Goal: Task Accomplishment & Management: Complete application form

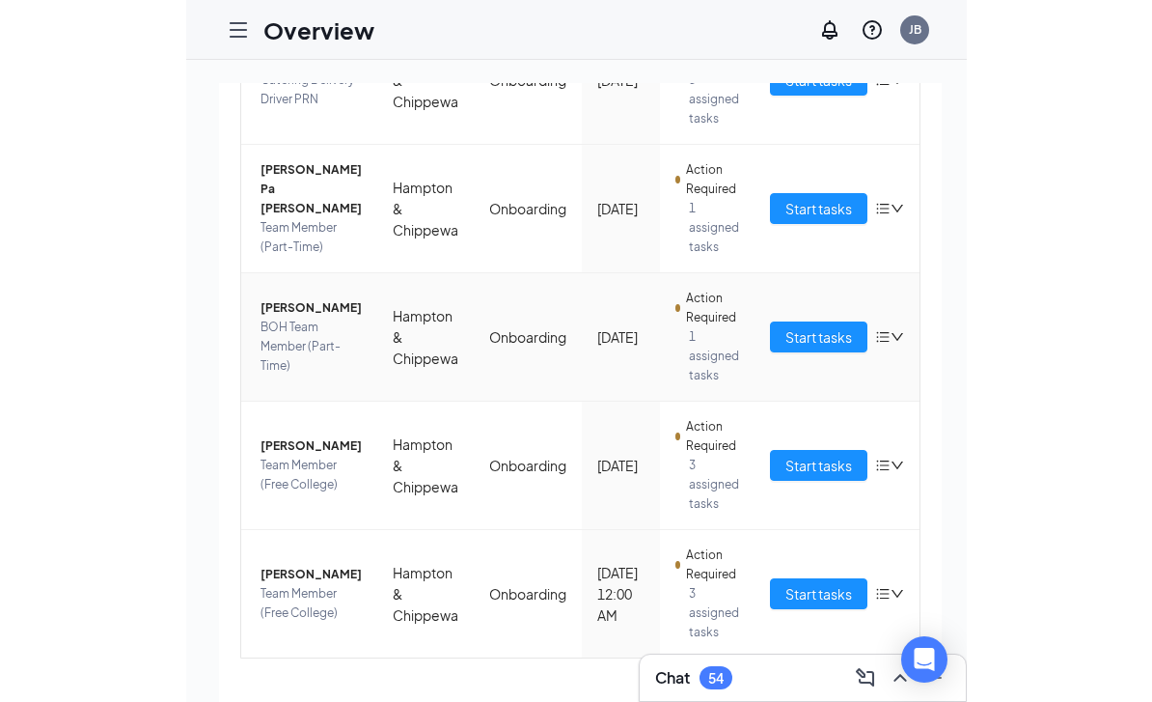
scroll to position [677, 0]
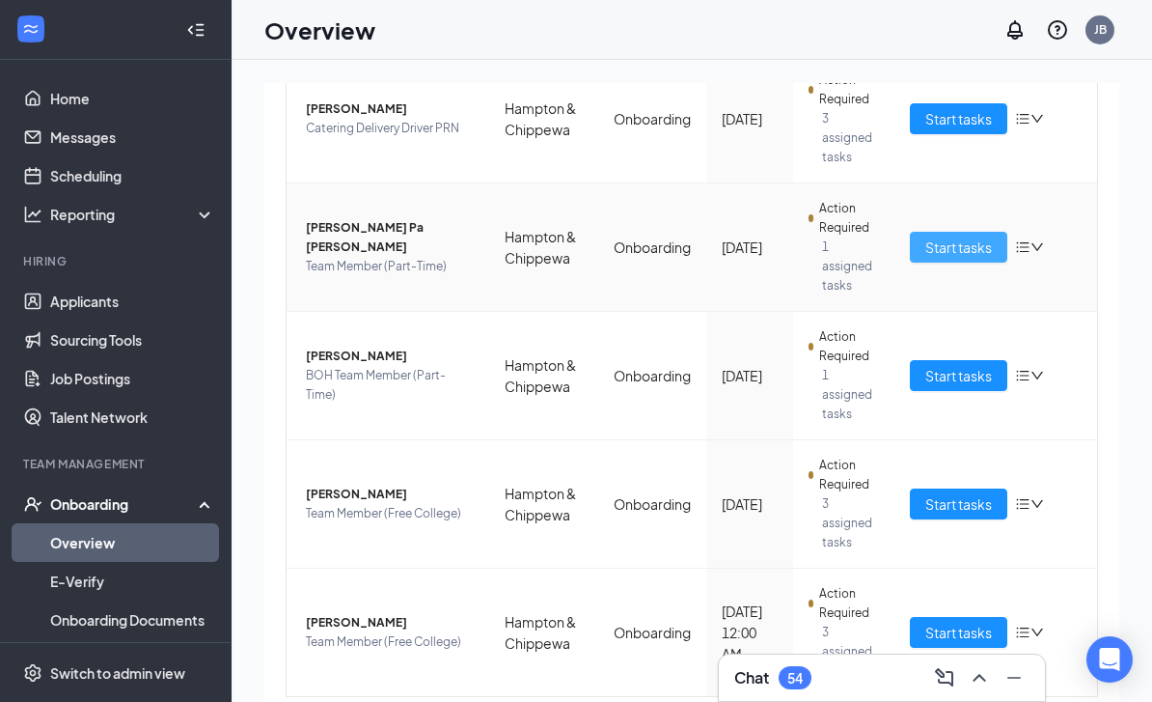
click at [570, 248] on span "Start tasks" at bounding box center [958, 246] width 67 height 21
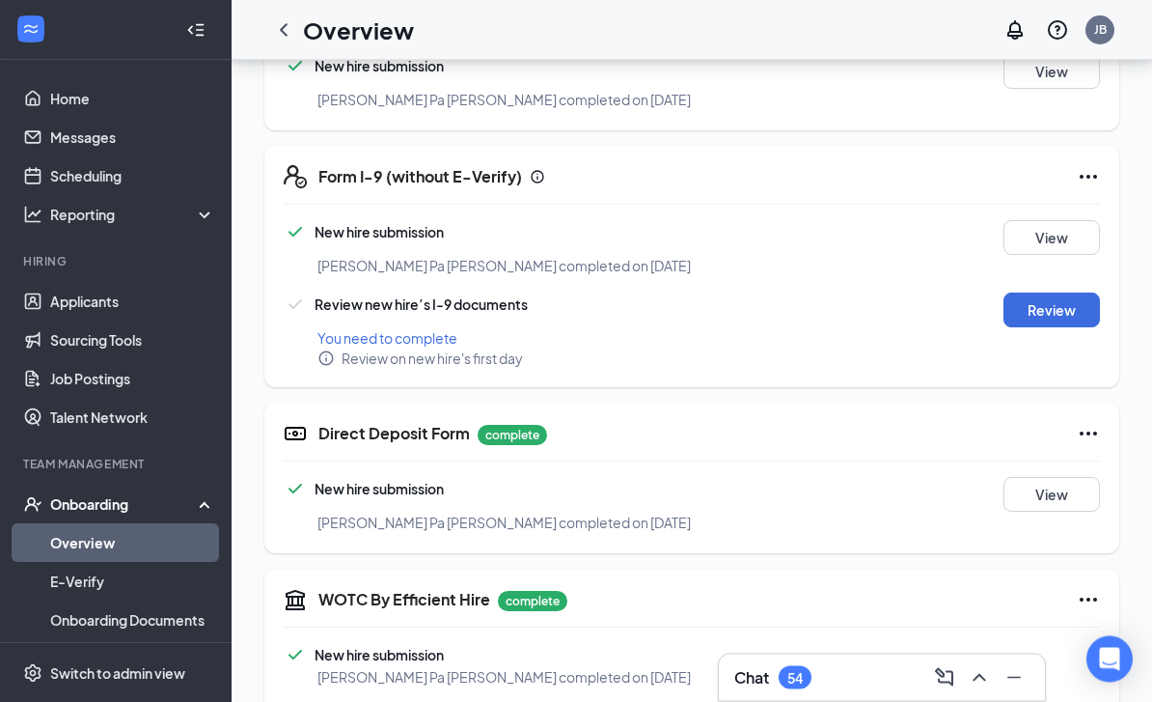
scroll to position [725, 0]
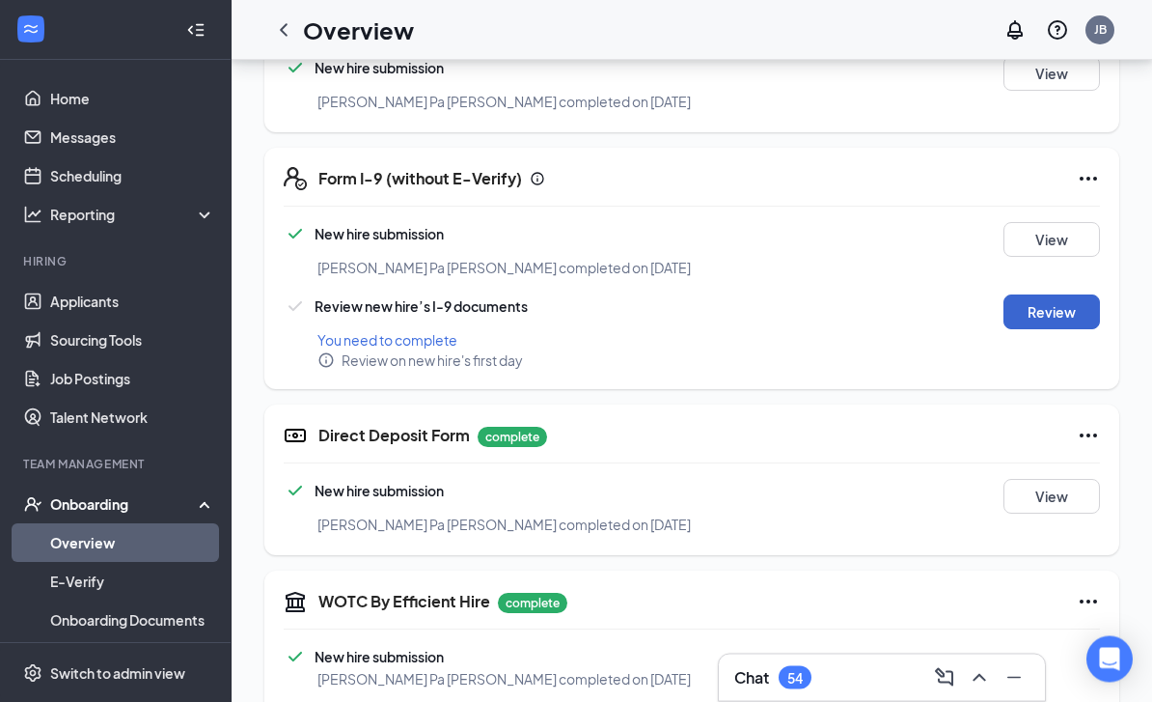
click at [570, 308] on button "Review" at bounding box center [1052, 312] width 97 height 35
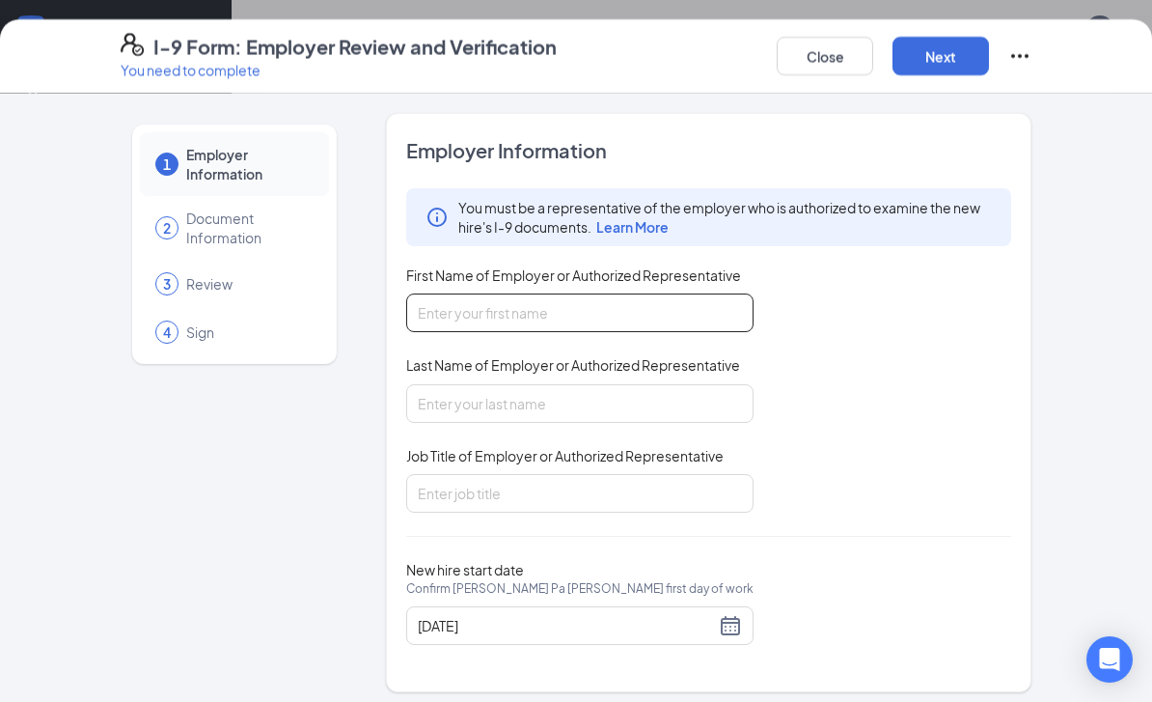
click at [570, 323] on input "First Name of Employer or Authorized Representative" at bounding box center [579, 312] width 347 height 39
type input "[PERSON_NAME]"
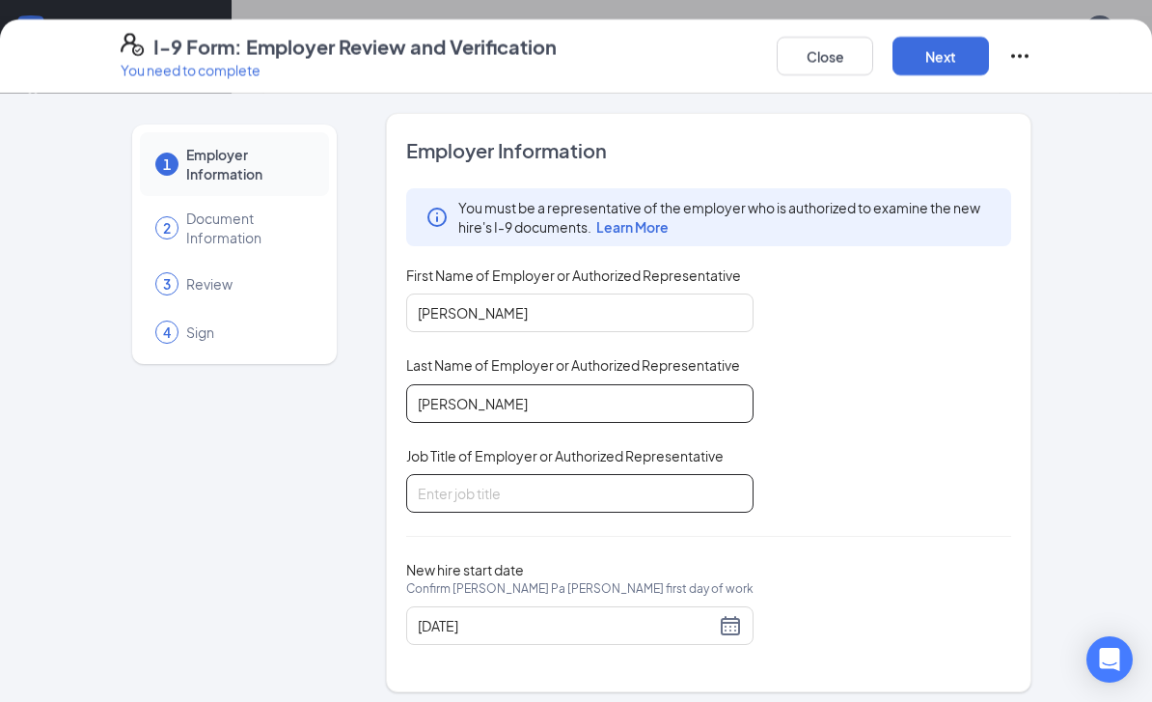
type input "[PERSON_NAME]"
click at [475, 492] on input "Job Title of Employer or Authorized Representative" at bounding box center [579, 493] width 347 height 39
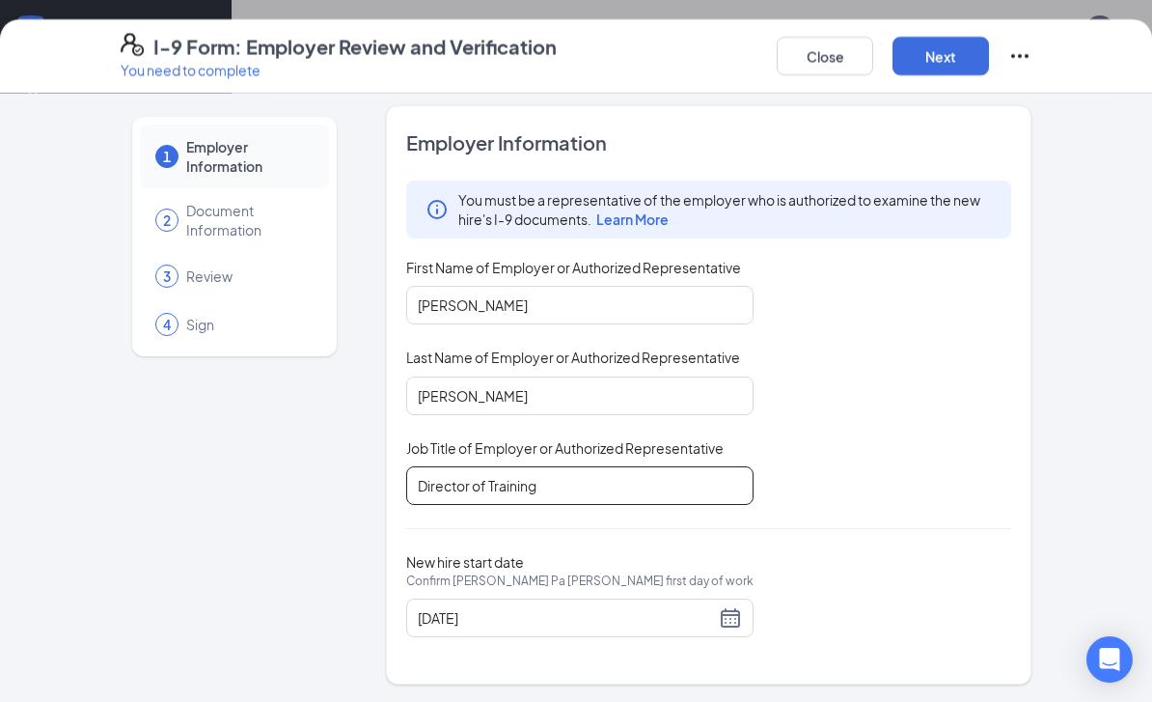
scroll to position [7, 0]
type input "Director of Training"
click at [570, 66] on button "Next" at bounding box center [941, 56] width 97 height 39
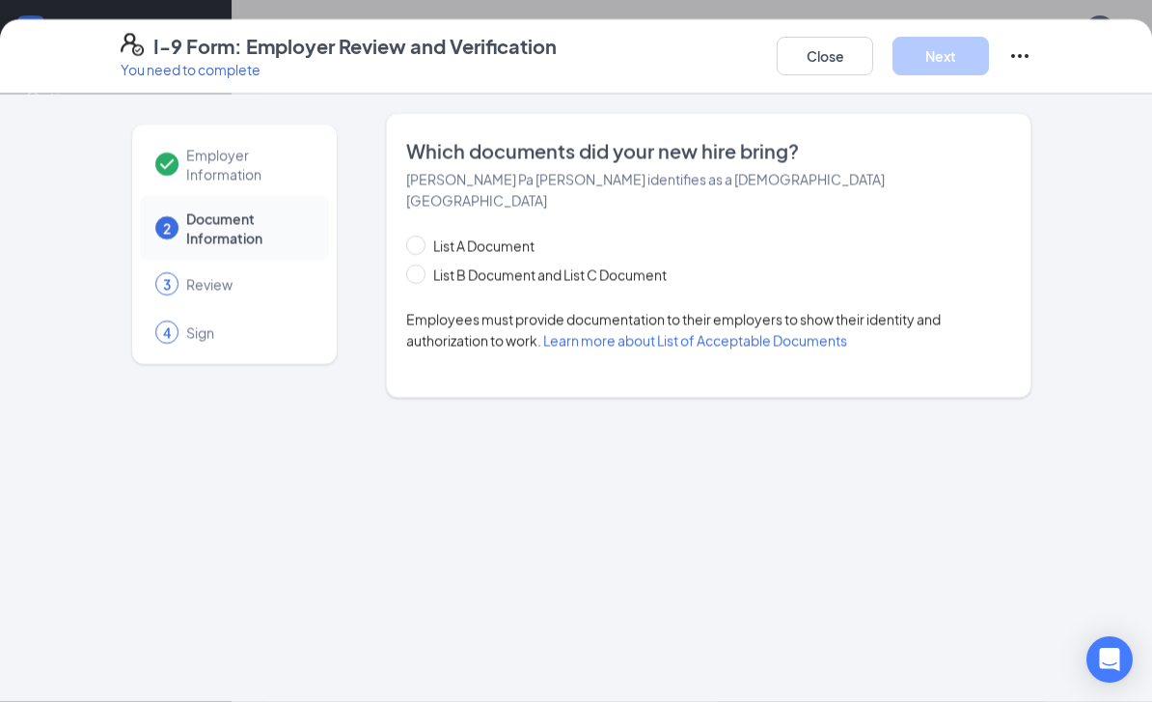
scroll to position [0, 0]
click at [428, 263] on span "List B Document and List C Document" at bounding box center [550, 273] width 249 height 21
click at [420, 264] on input "List B Document and List C Document" at bounding box center [413, 271] width 14 height 14
radio input "true"
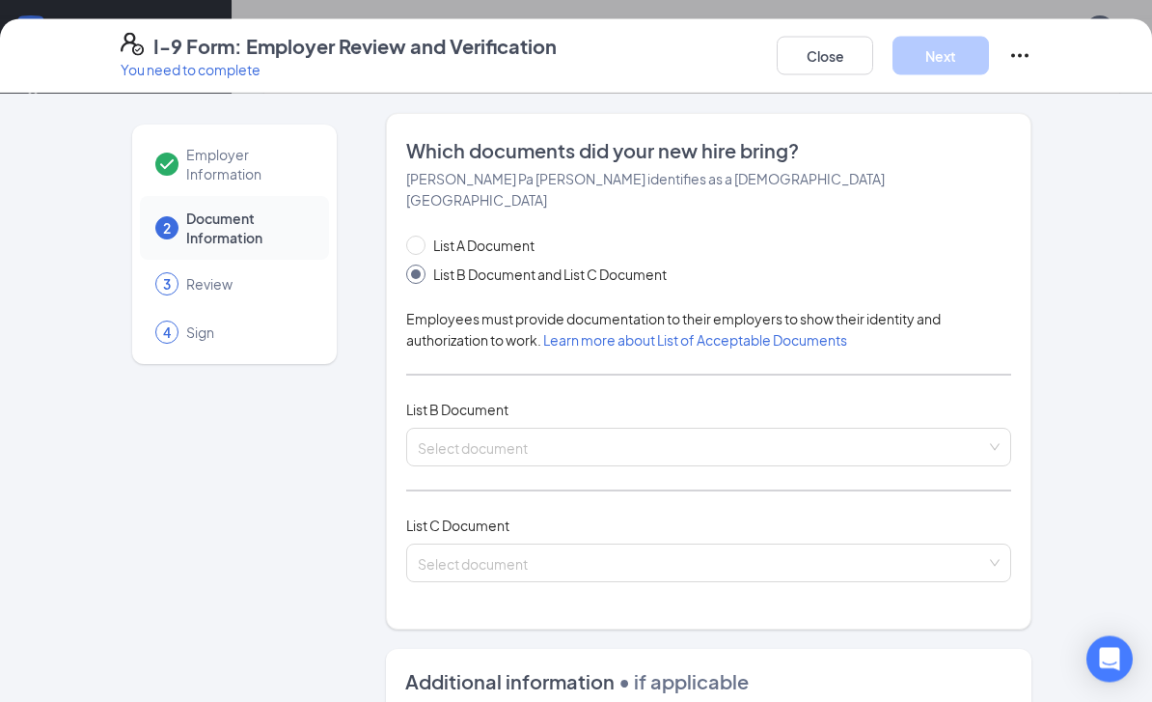
scroll to position [726, 0]
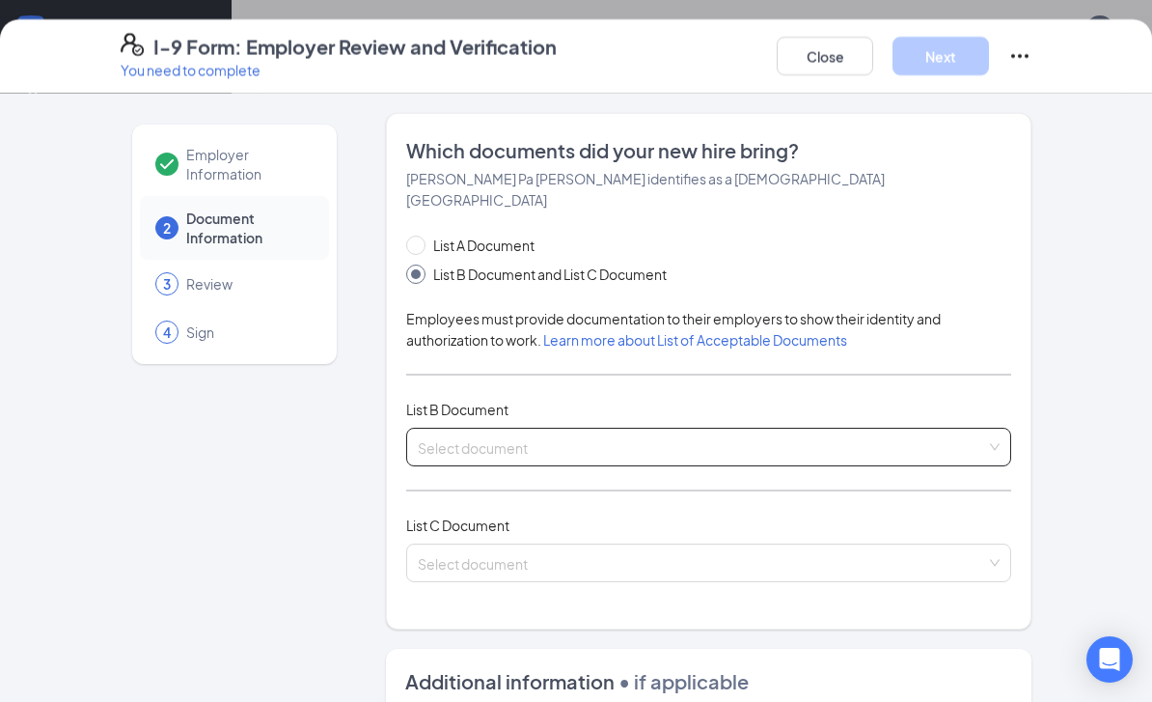
click at [570, 428] on input "search" at bounding box center [702, 442] width 568 height 29
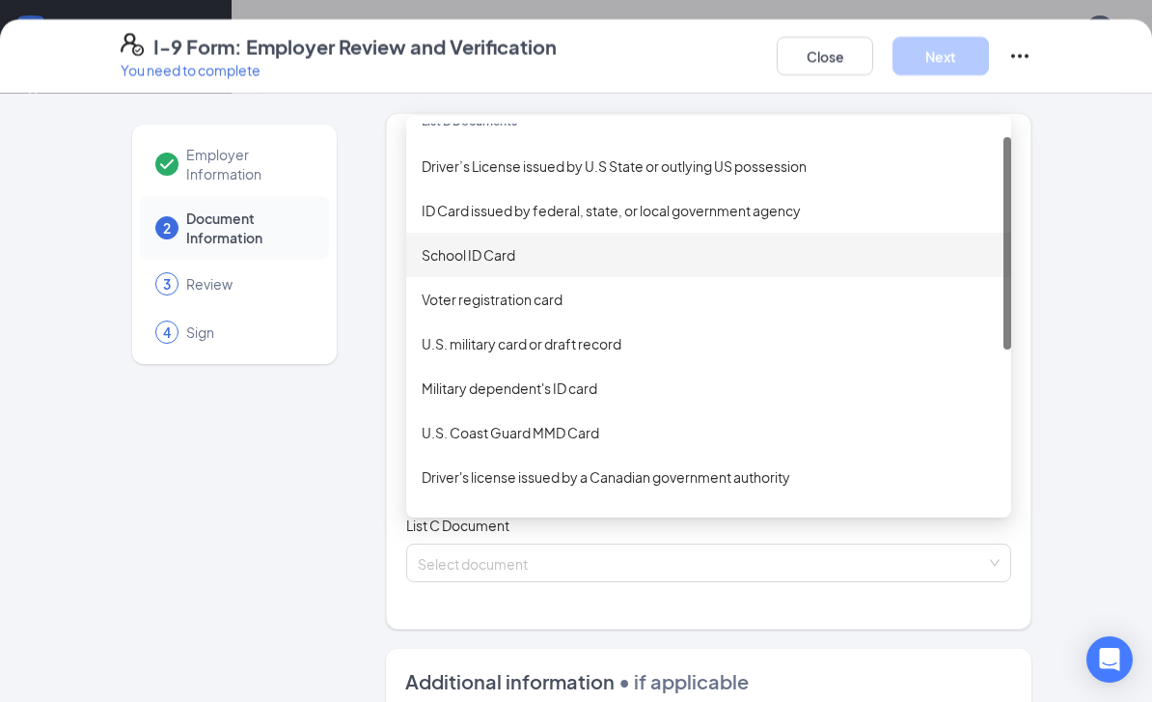
scroll to position [0, 0]
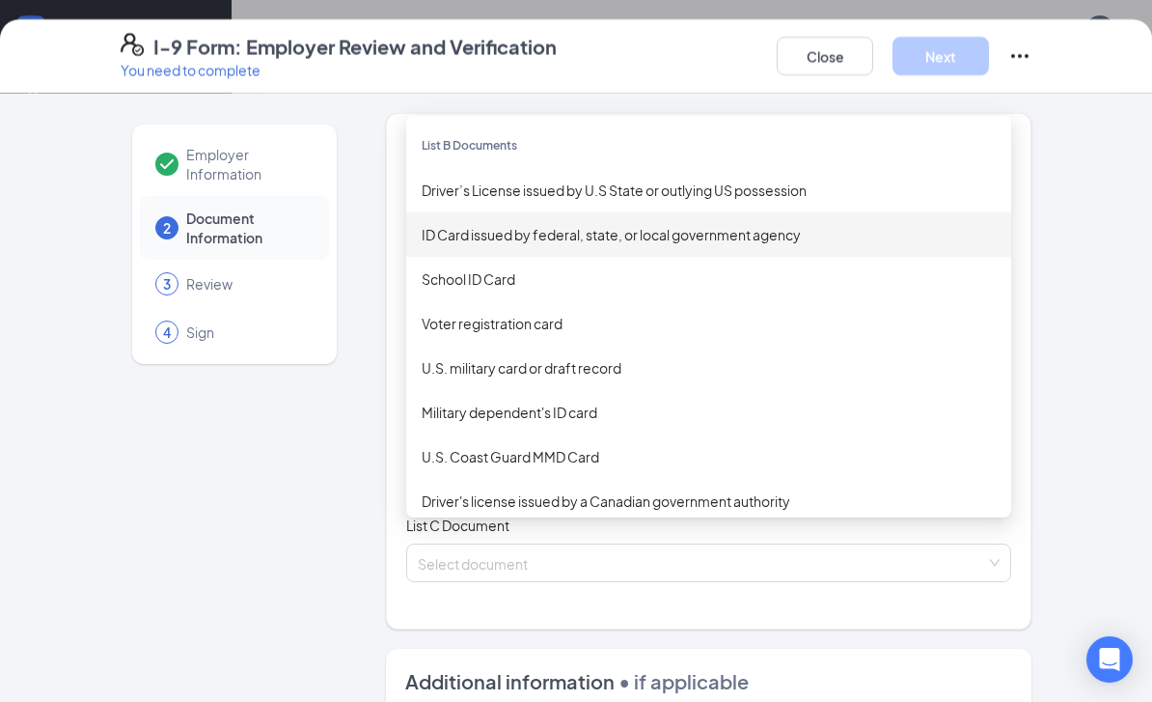
click at [505, 224] on div "ID Card issued by federal, state, or local government agency" at bounding box center [709, 234] width 574 height 21
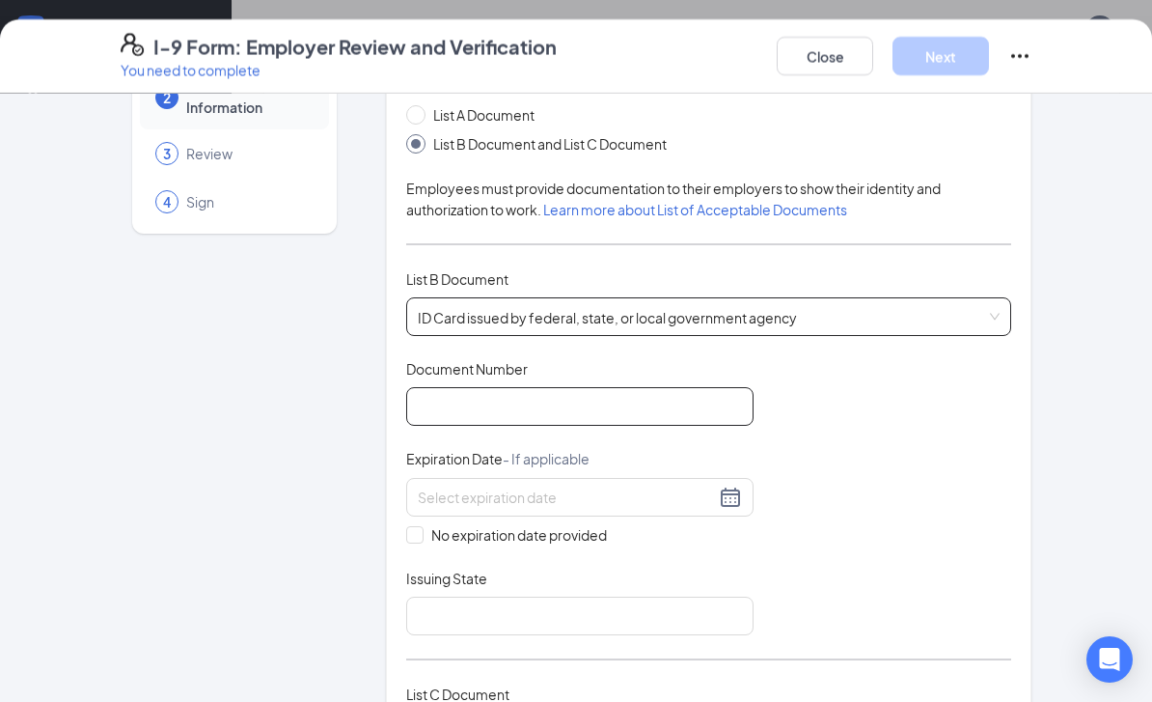
scroll to position [145, 0]
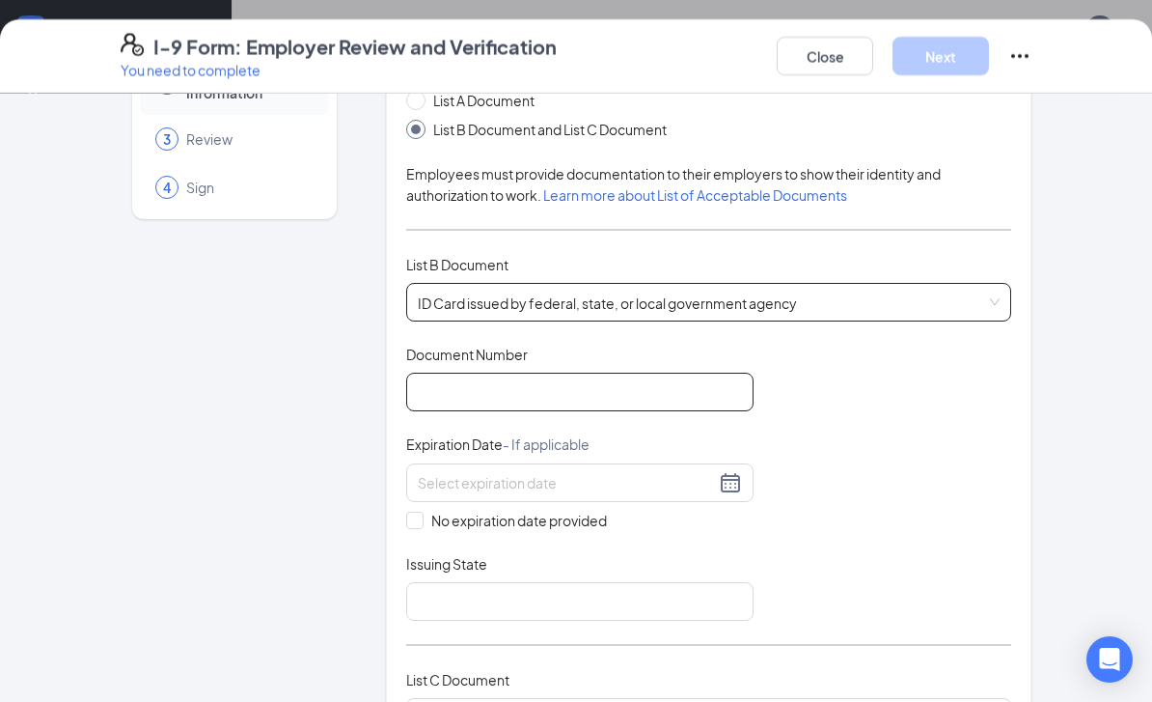
click at [528, 373] on input "Document Number" at bounding box center [579, 392] width 347 height 39
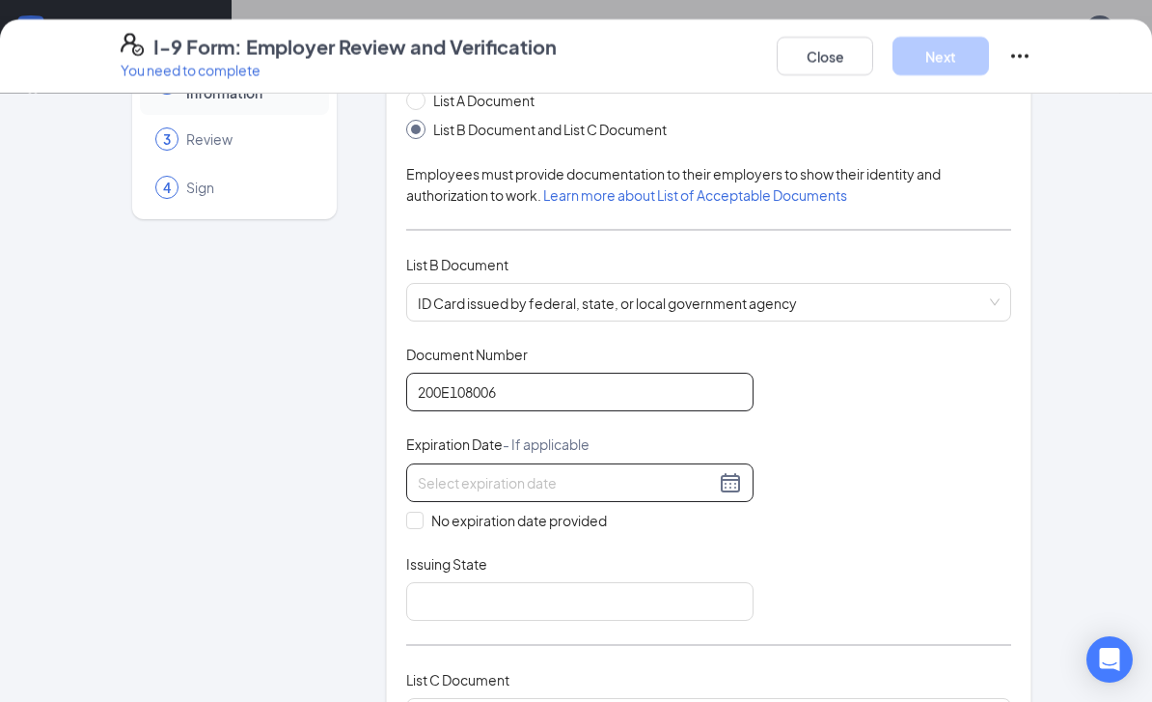
type input "200E108006"
click at [570, 471] on div at bounding box center [580, 482] width 324 height 23
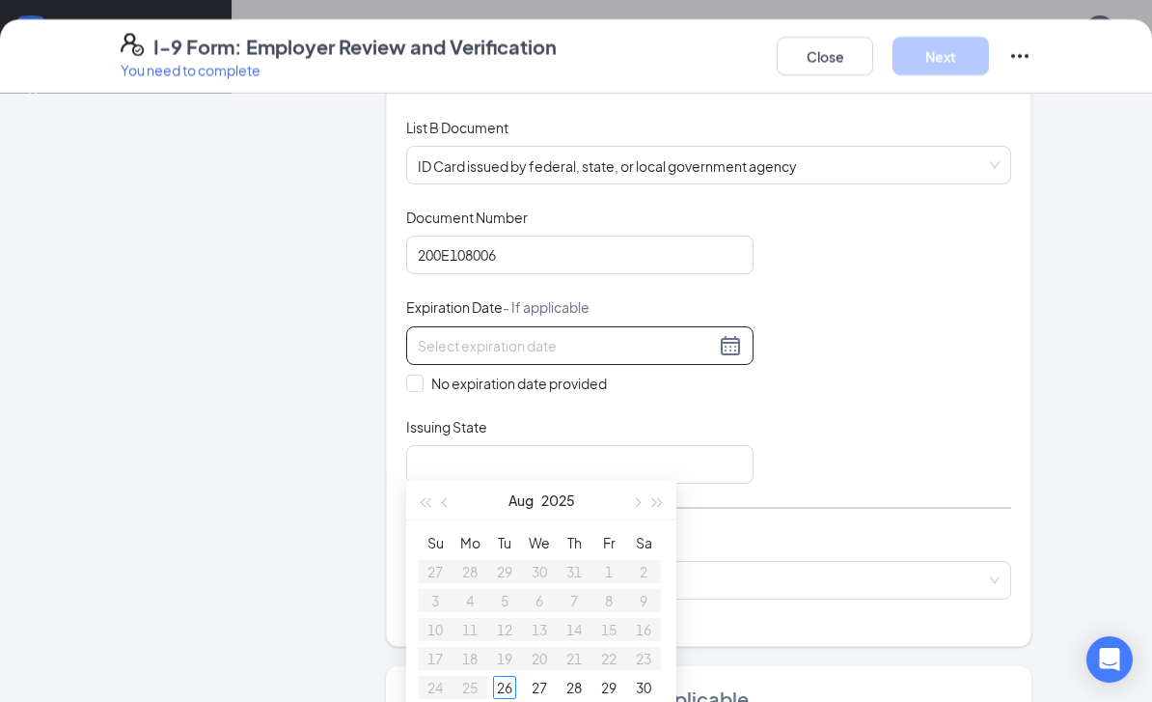
scroll to position [283, 0]
type input "[DATE]"
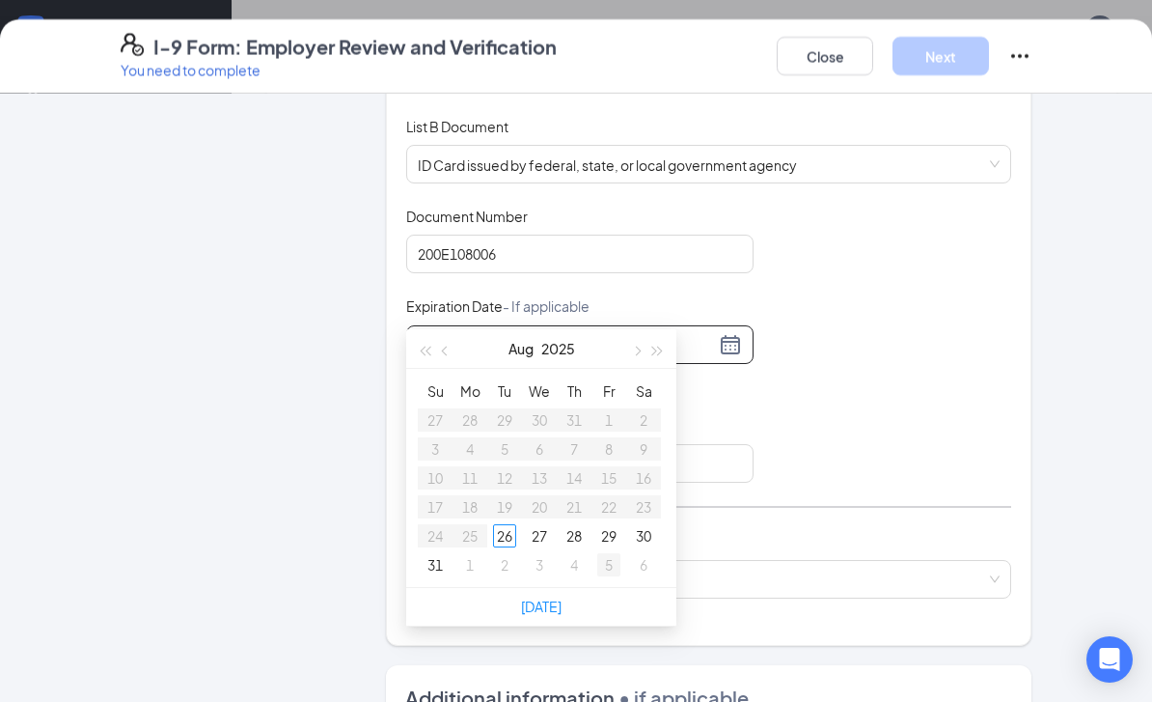
scroll to position [771, 0]
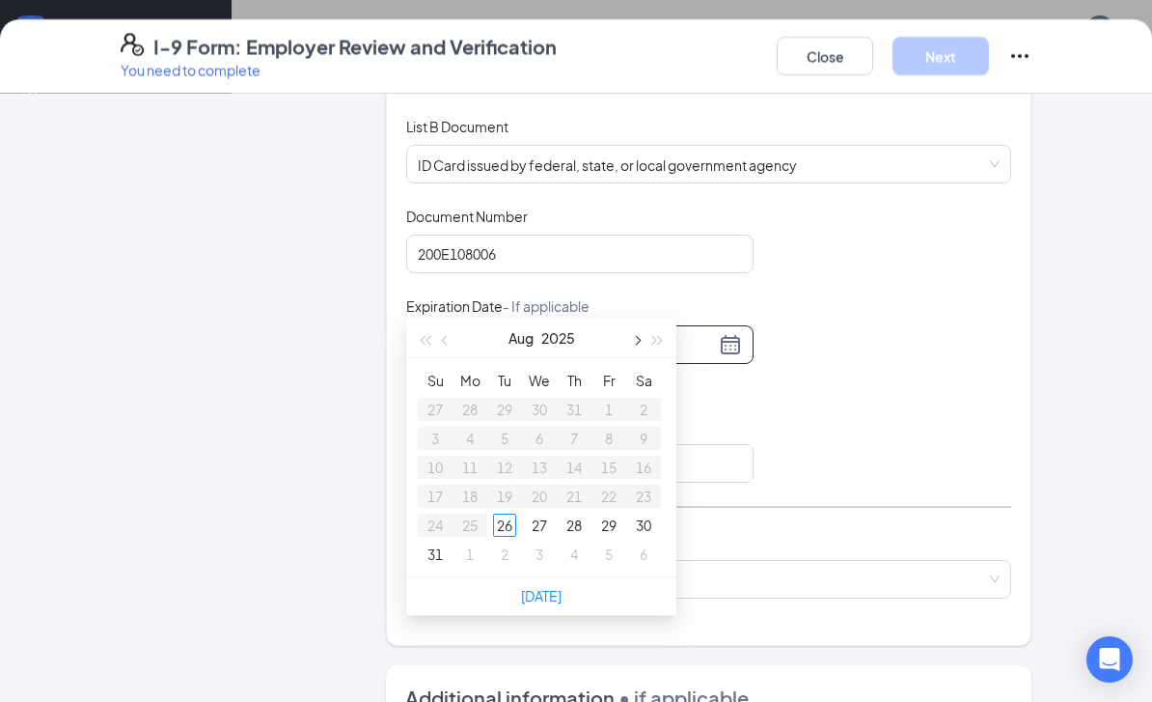
type input "[DATE]"
click at [570, 341] on span "button" at bounding box center [636, 341] width 10 height 10
type input "[DATE]"
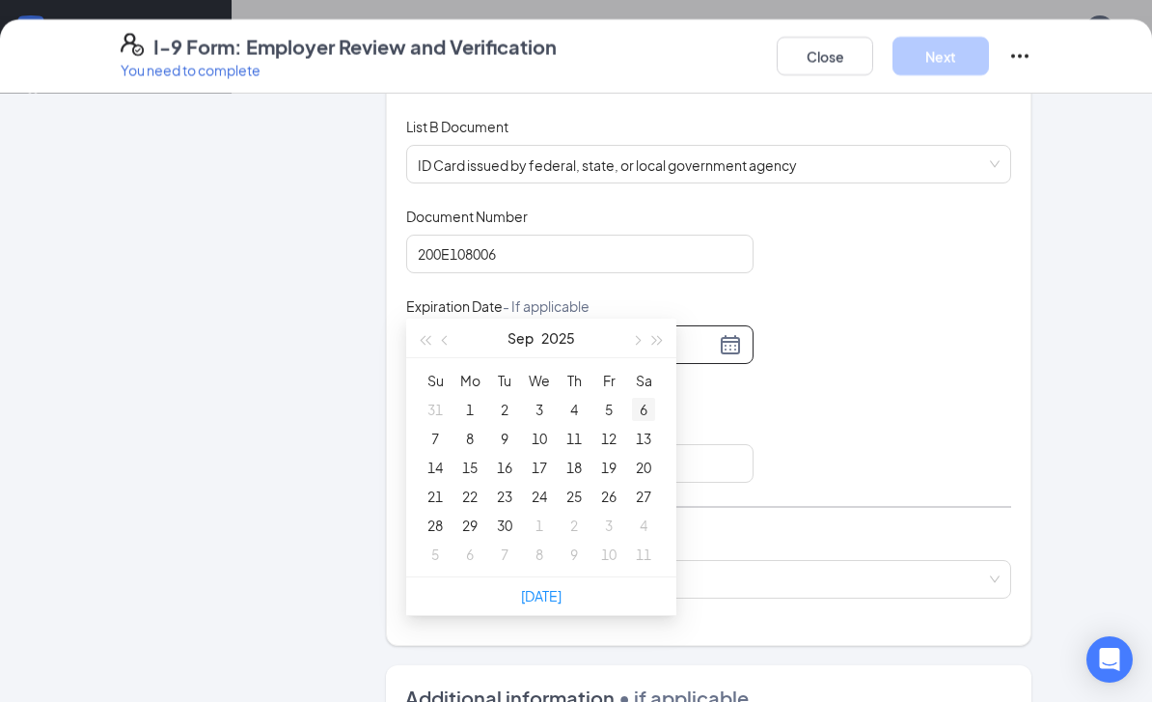
type input "[DATE]"
click at [570, 342] on span "button" at bounding box center [636, 341] width 10 height 10
type input "[DATE]"
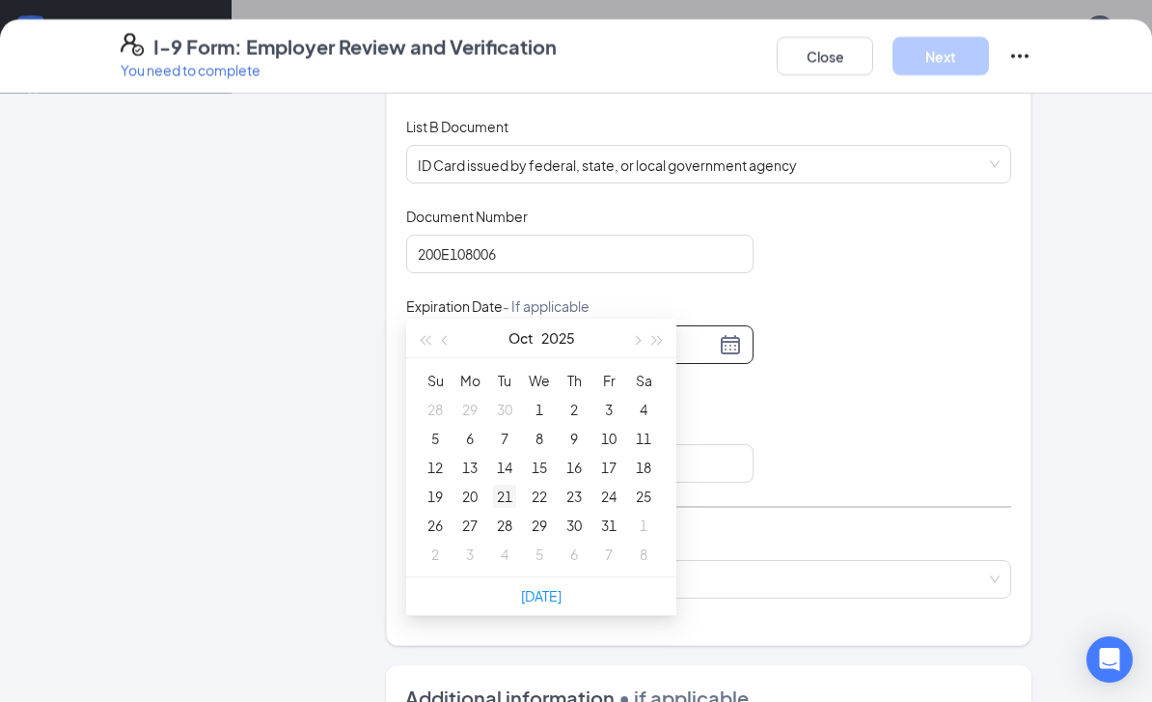
type input "[DATE]"
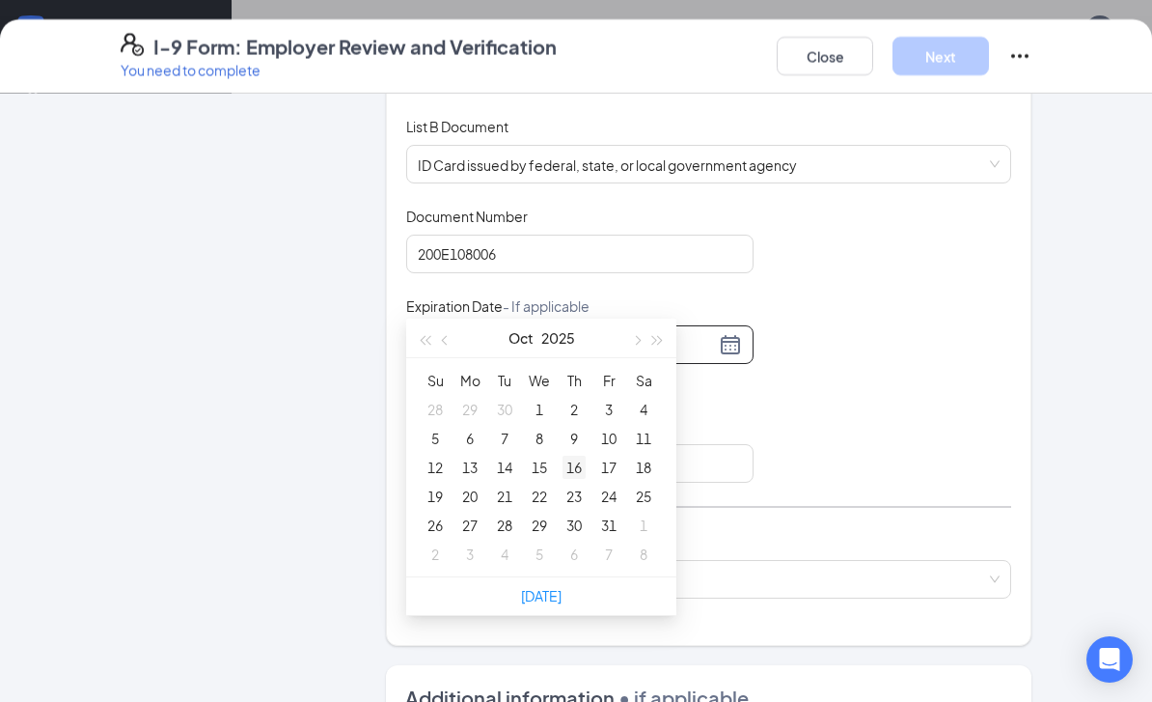
type input "[DATE]"
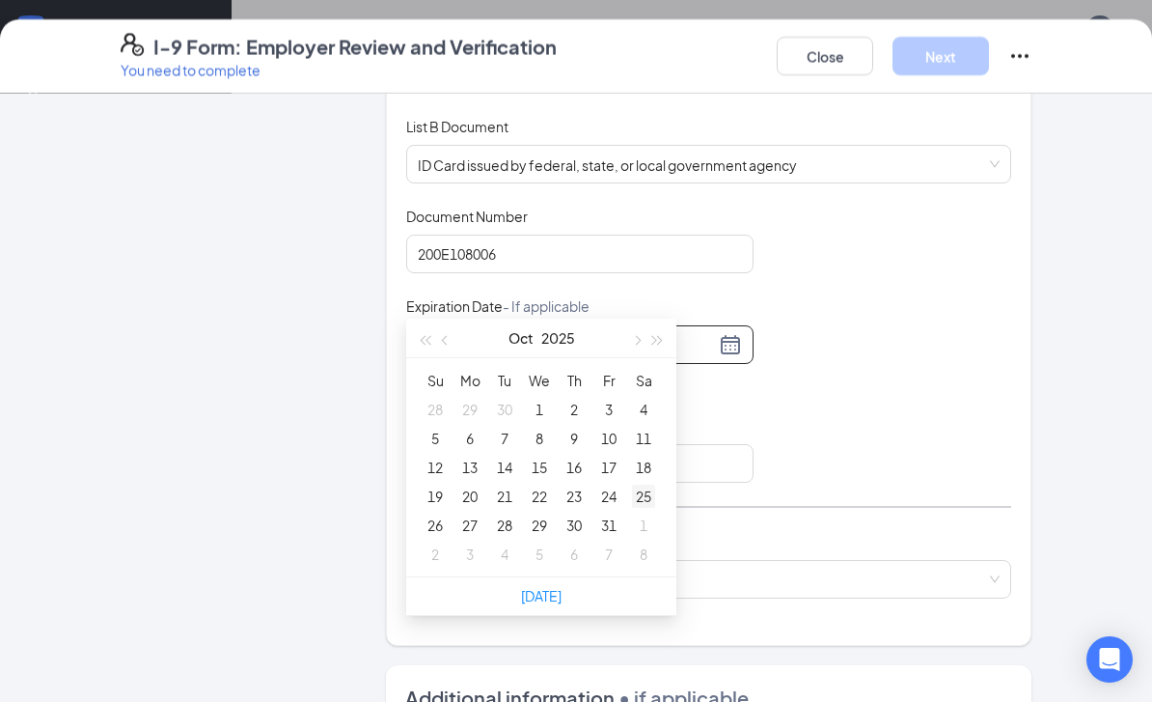
type input "[DATE]"
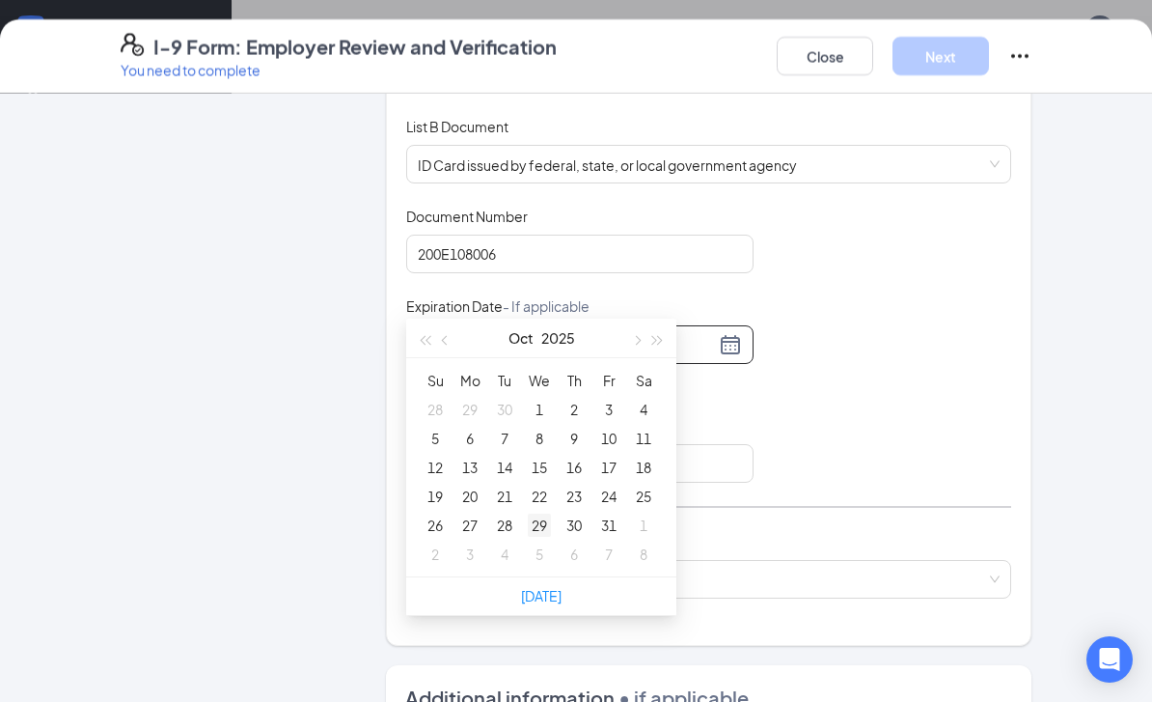
type input "[DATE]"
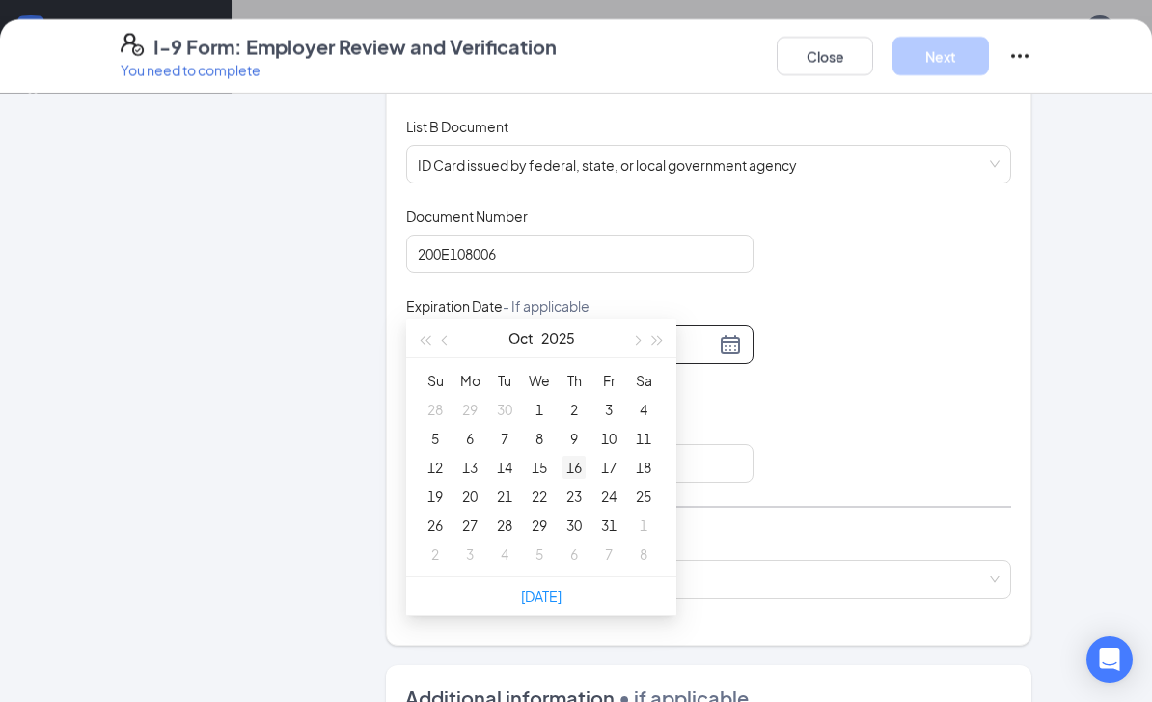
type input "[DATE]"
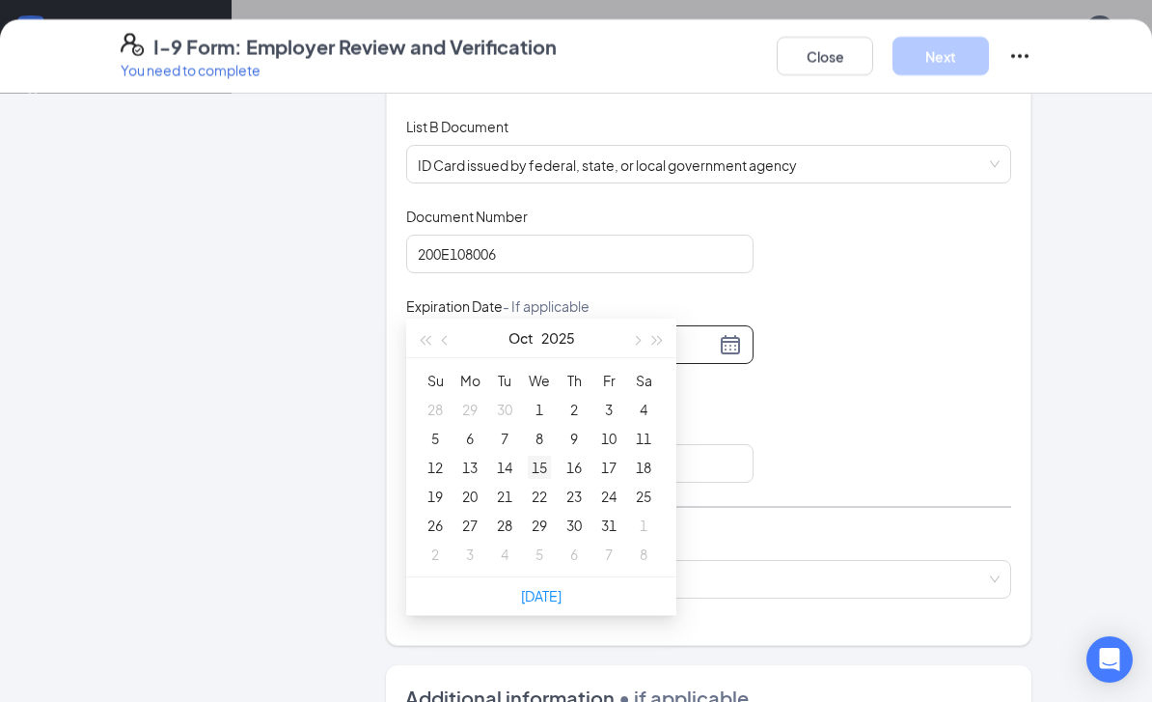
type input "[DATE]"
click at [534, 496] on div "22" at bounding box center [539, 495] width 23 height 23
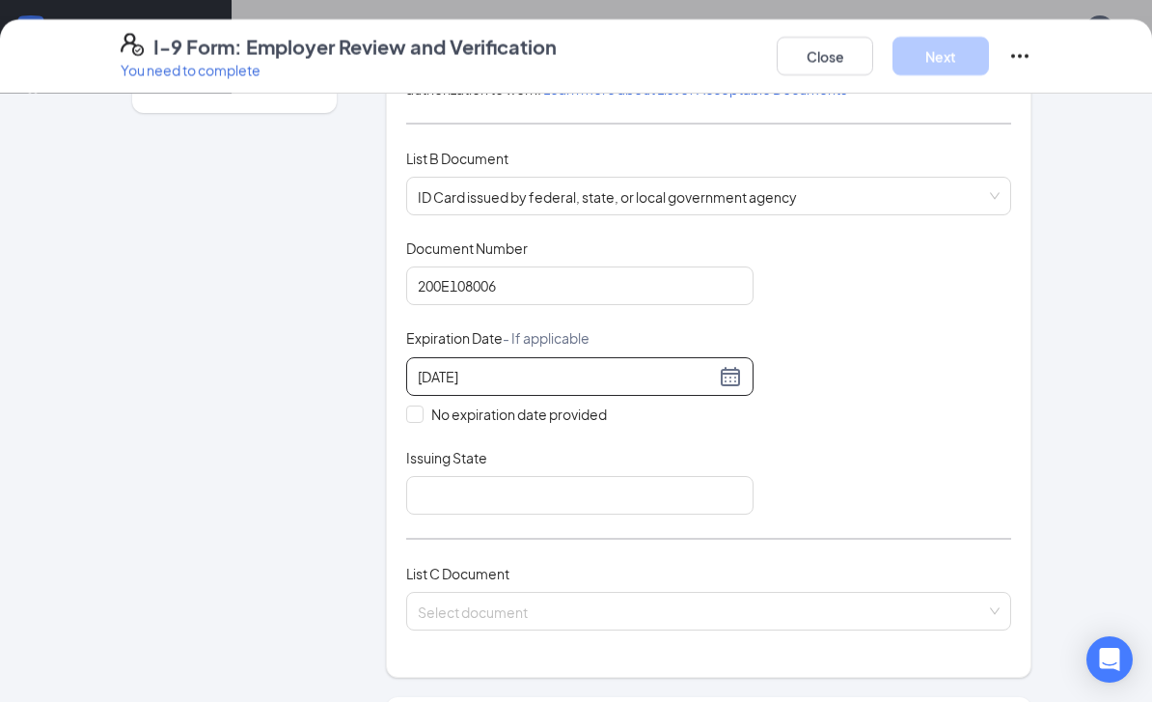
scroll to position [291, 0]
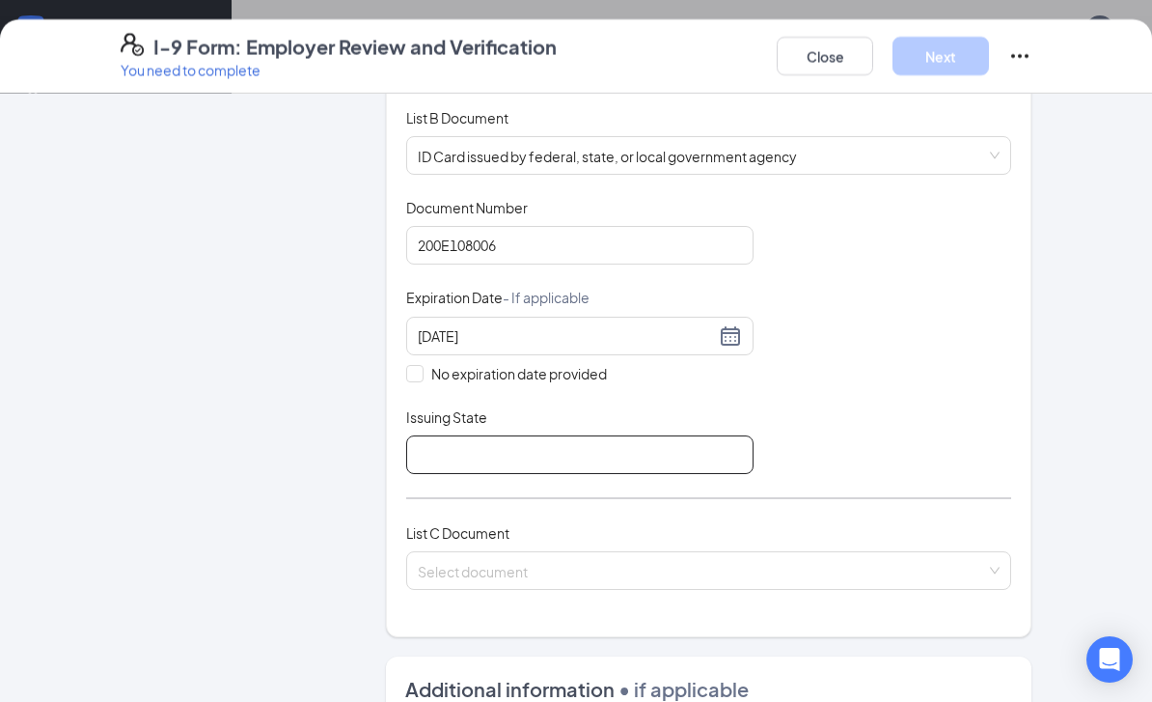
click at [484, 435] on input "Issuing State" at bounding box center [579, 454] width 347 height 39
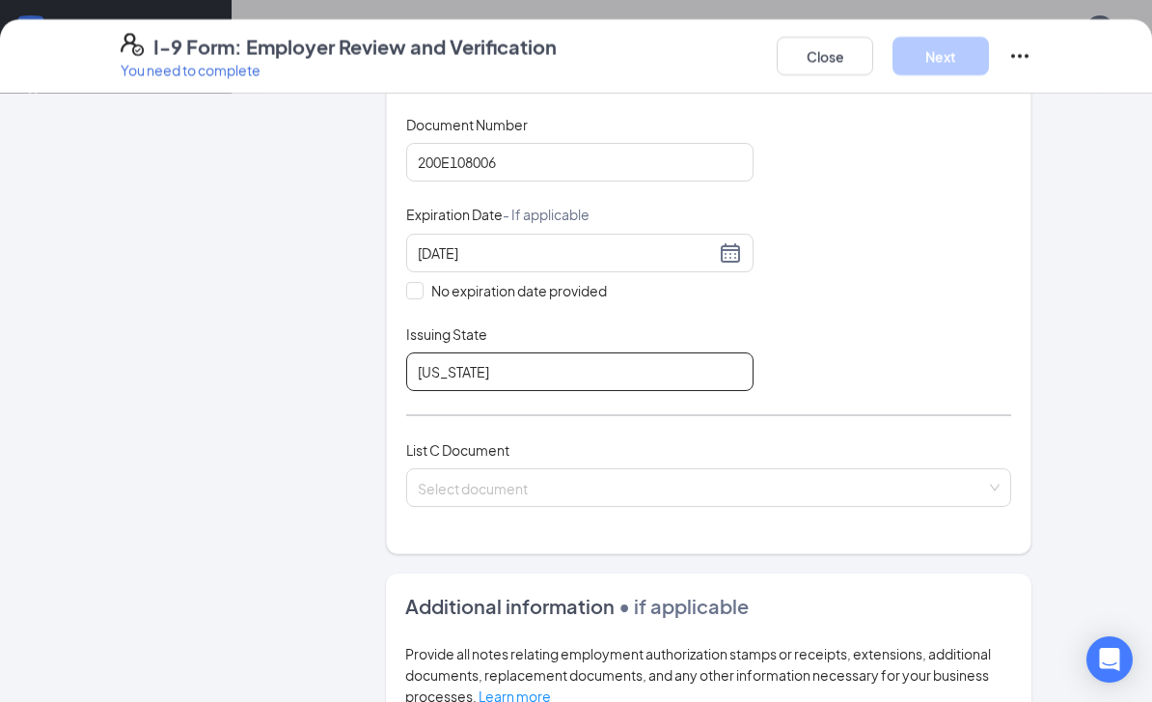
scroll to position [379, 0]
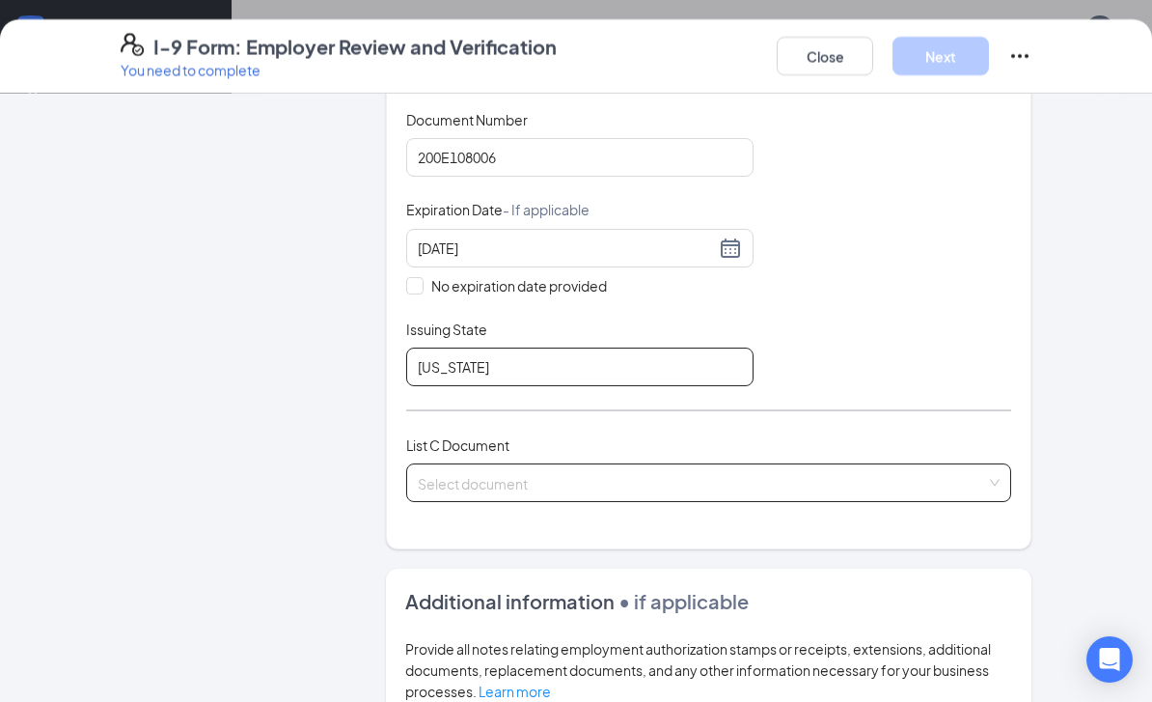
type input "[US_STATE]"
click at [552, 464] on input "search" at bounding box center [702, 478] width 568 height 29
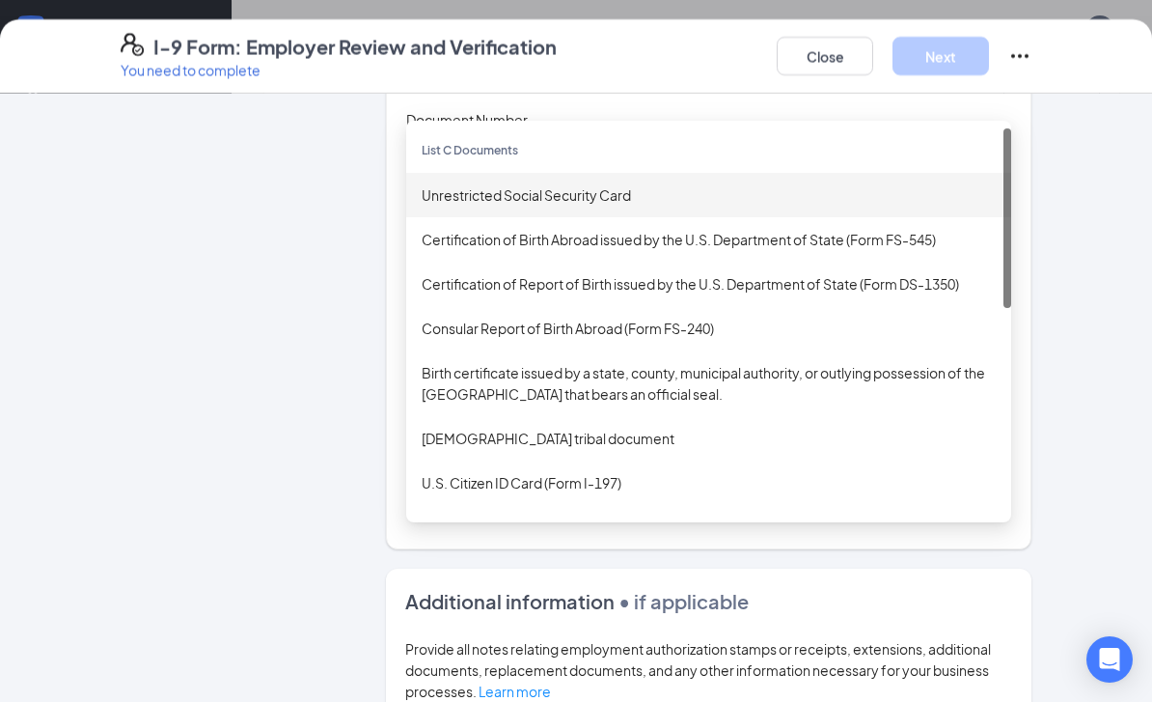
click at [551, 184] on div "Unrestricted Social Security Card" at bounding box center [709, 194] width 574 height 21
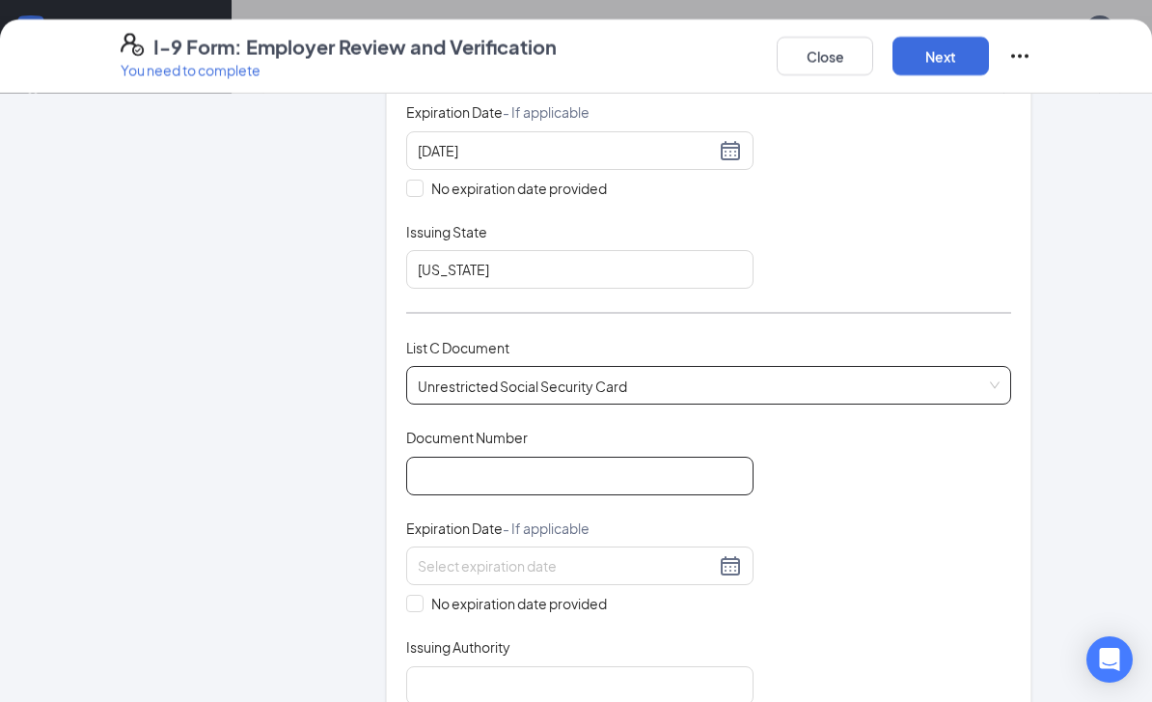
scroll to position [483, 0]
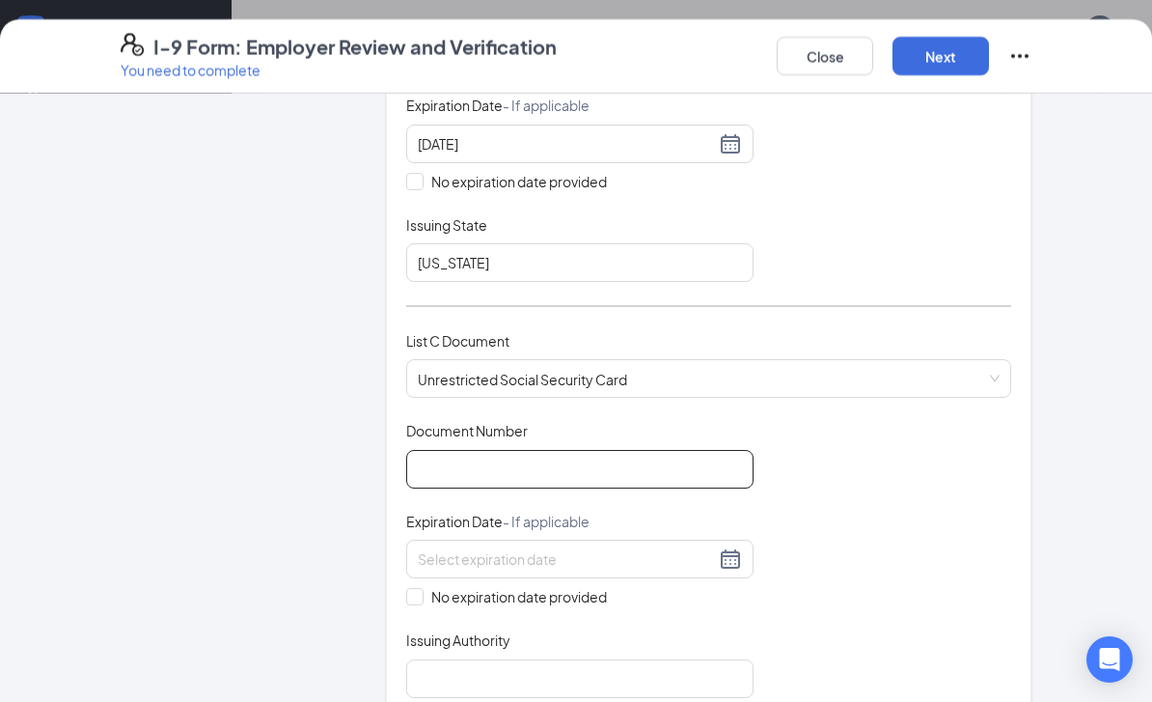
click at [542, 450] on input "Document Number" at bounding box center [579, 469] width 347 height 39
click at [427, 586] on span "No expiration date provided" at bounding box center [519, 596] width 191 height 21
click at [420, 588] on input "No expiration date provided" at bounding box center [413, 595] width 14 height 14
checkbox input "true"
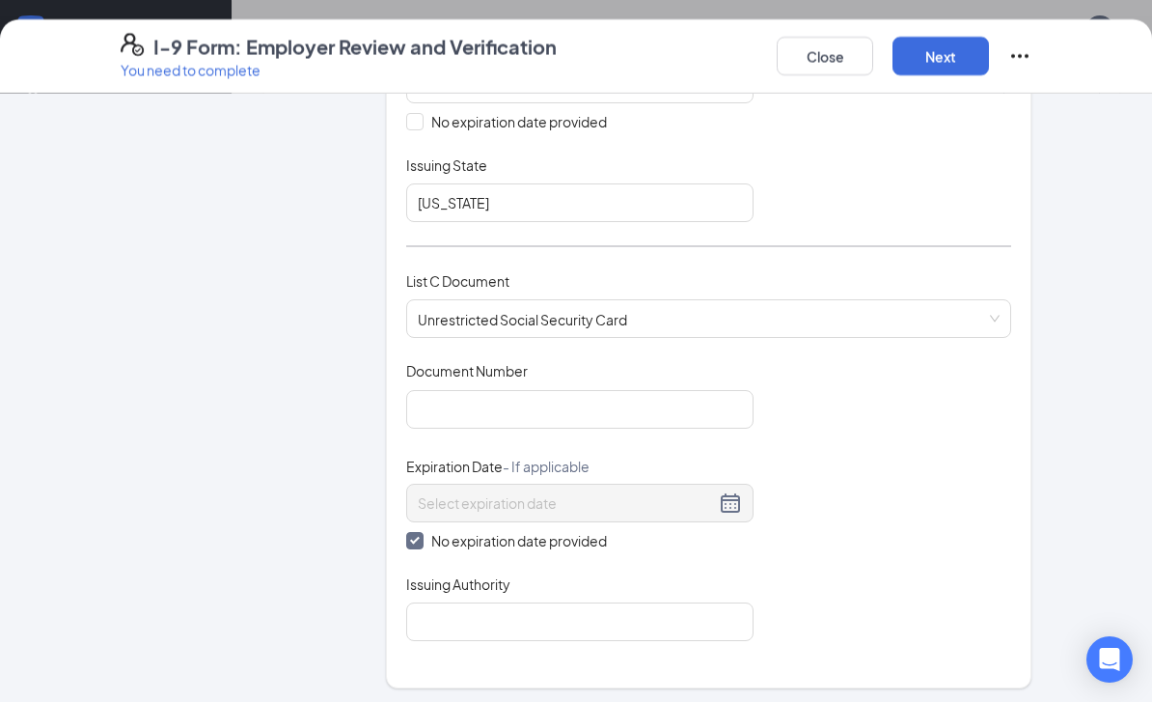
scroll to position [557, 0]
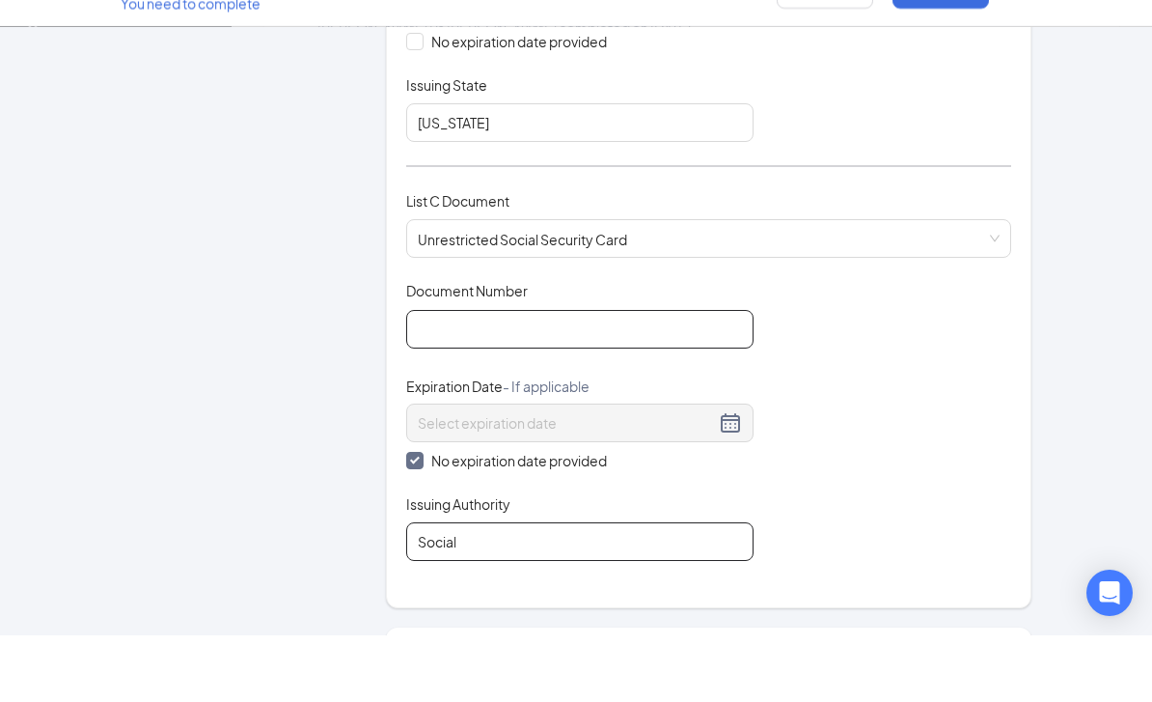
type input "Social"
click at [566, 376] on input "Document Number" at bounding box center [579, 395] width 347 height 39
type input "499279680"
click at [488, 589] on input "Social" at bounding box center [579, 608] width 347 height 39
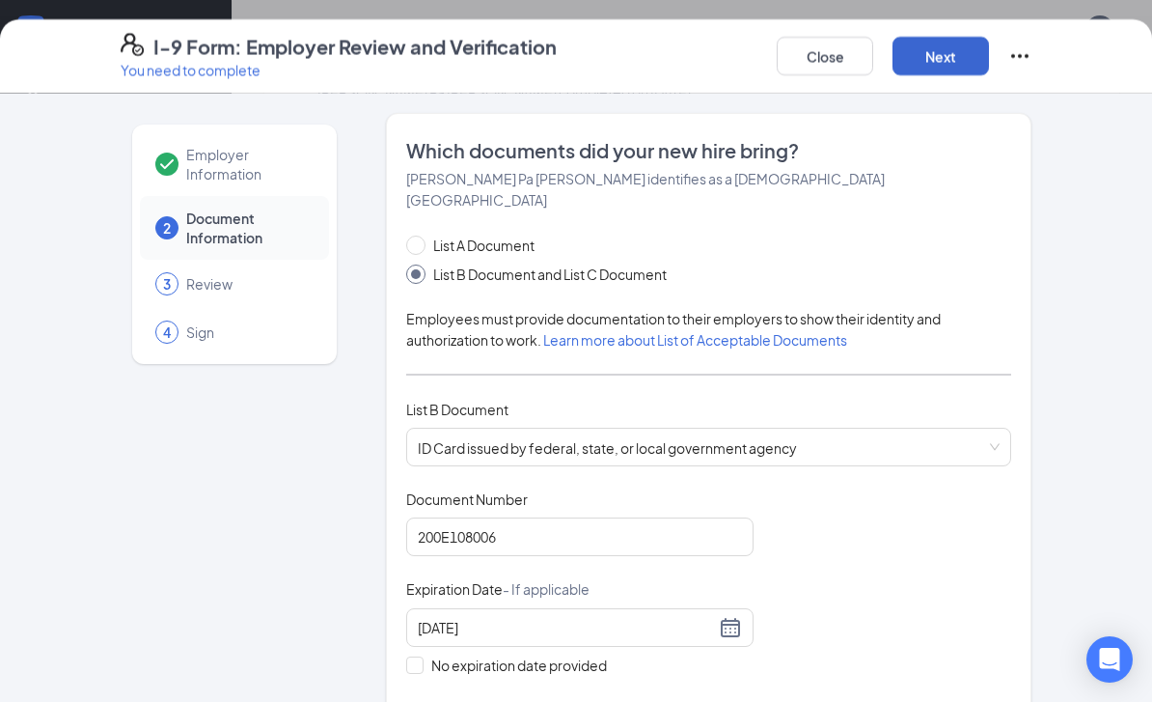
scroll to position [530, 0]
type input "Social Security Administration"
click at [570, 60] on button "Next" at bounding box center [941, 56] width 97 height 39
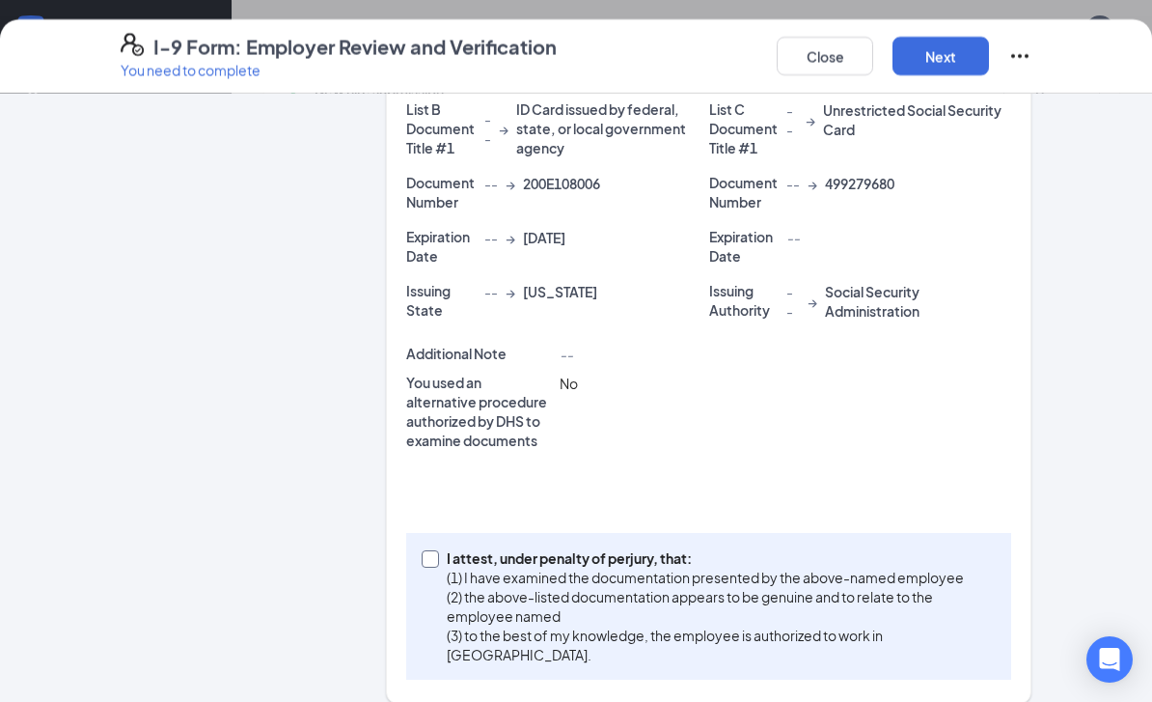
scroll to position [449, 0]
click at [424, 551] on span at bounding box center [430, 559] width 17 height 17
click at [424, 551] on input "I attest, under penalty of [PERSON_NAME], that: (1) I have examined the documen…" at bounding box center [429, 558] width 14 height 14
checkbox input "true"
click at [570, 65] on button "Next" at bounding box center [941, 56] width 97 height 39
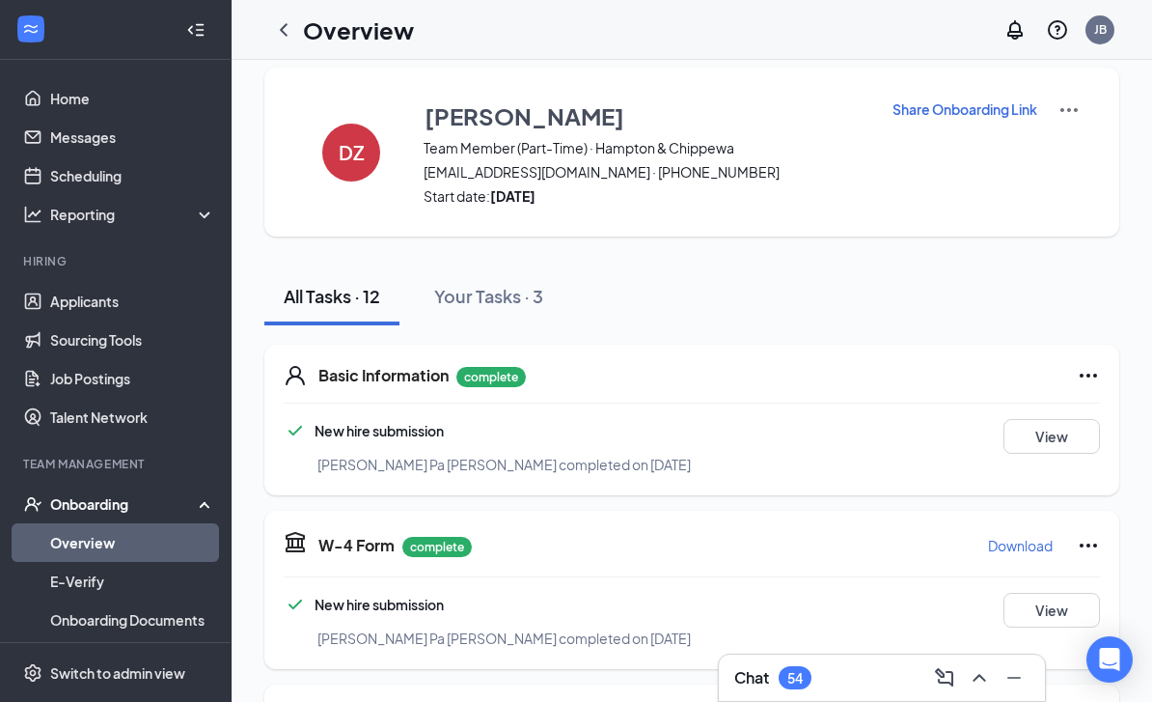
scroll to position [0, 0]
